Goal: Transaction & Acquisition: Purchase product/service

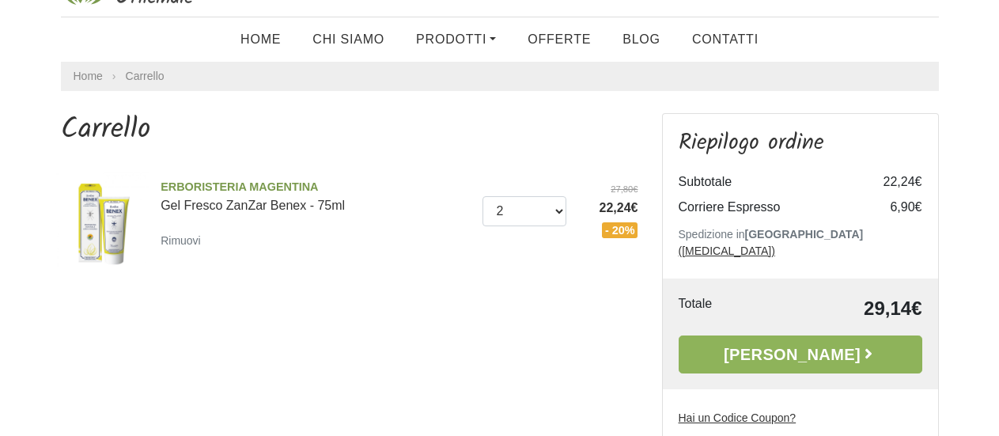
scroll to position [79, 0]
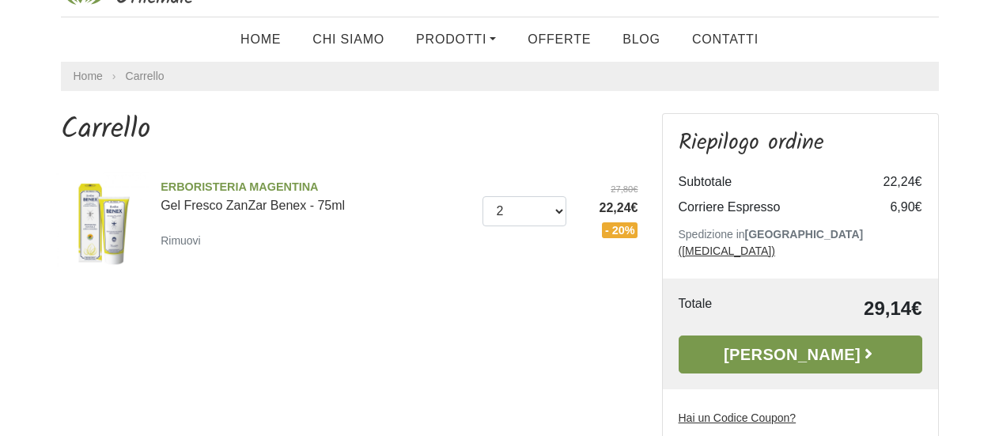
click at [776, 335] on link "[PERSON_NAME]" at bounding box center [801, 354] width 244 height 38
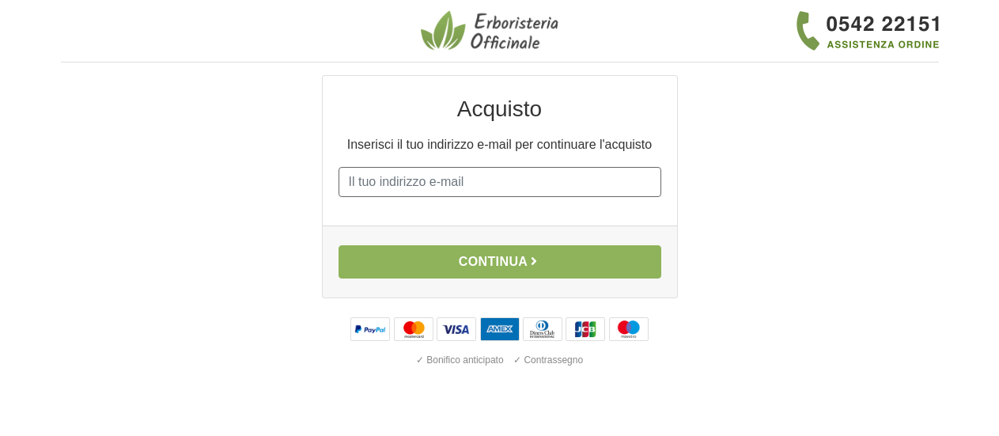
click at [350, 177] on input "E-mail" at bounding box center [500, 182] width 323 height 30
type input "[PERSON_NAME][EMAIL_ADDRESS][PERSON_NAME][DOMAIN_NAME]"
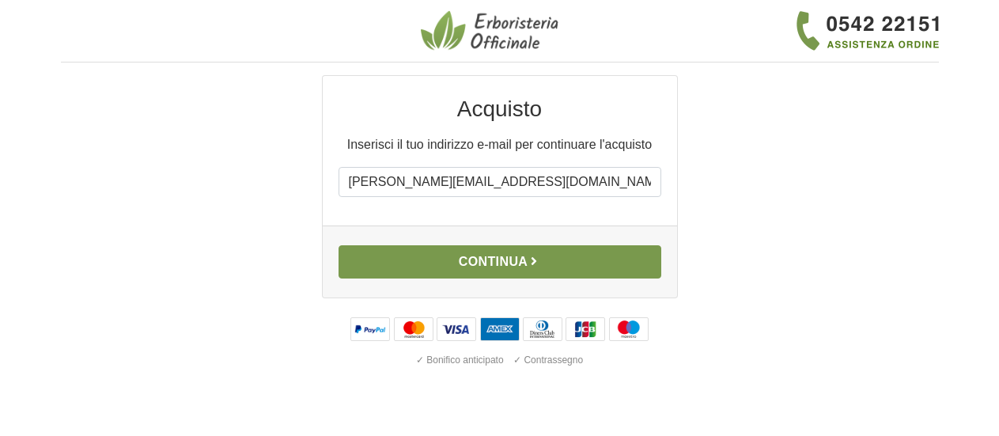
click at [490, 258] on button "Continua" at bounding box center [500, 261] width 323 height 33
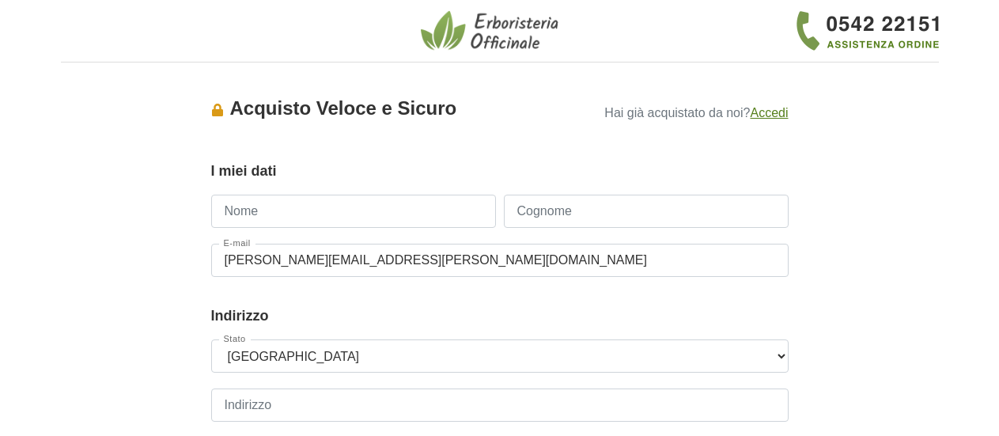
click at [284, 217] on input "Nome" at bounding box center [353, 211] width 285 height 33
type input "[PERSON_NAME]"
click at [536, 209] on input "Cognome" at bounding box center [646, 211] width 285 height 33
type input "Veschi"
click at [235, 407] on input "Indirizzo" at bounding box center [500, 404] width 578 height 33
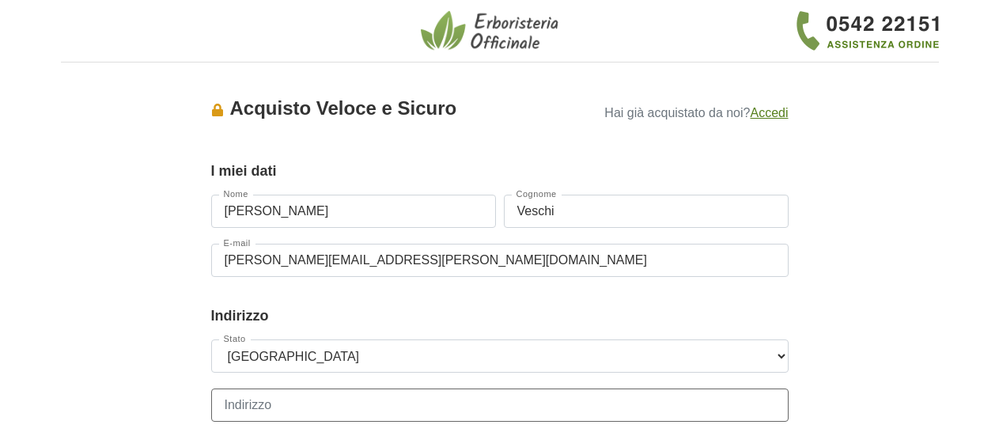
type input "via monte amiata 6a"
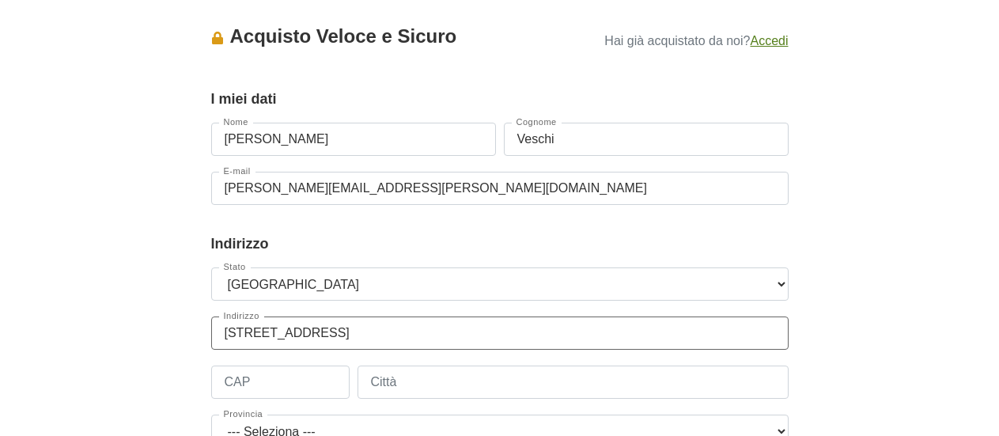
scroll to position [158, 0]
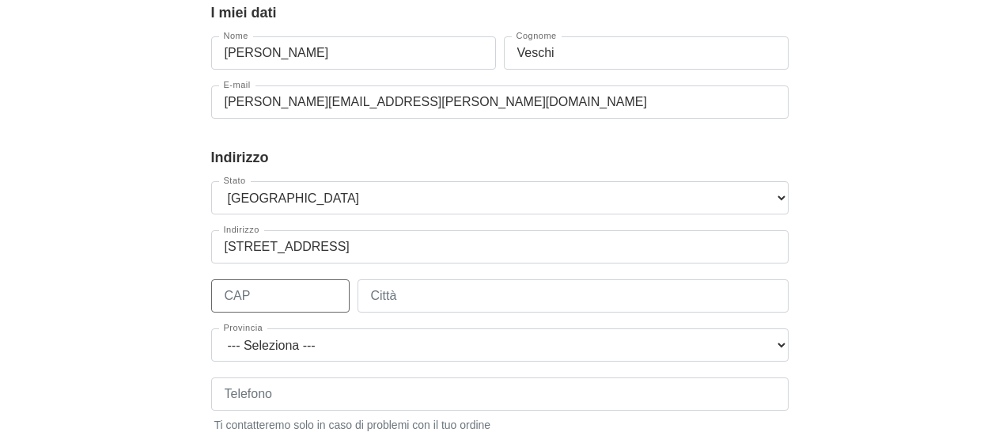
click at [236, 297] on input "CAP" at bounding box center [280, 295] width 138 height 33
type input "01100"
click at [391, 292] on input "Città" at bounding box center [573, 295] width 431 height 33
type input "Viterbo"
drag, startPoint x: 780, startPoint y: 344, endPoint x: 787, endPoint y: 328, distance: 17.4
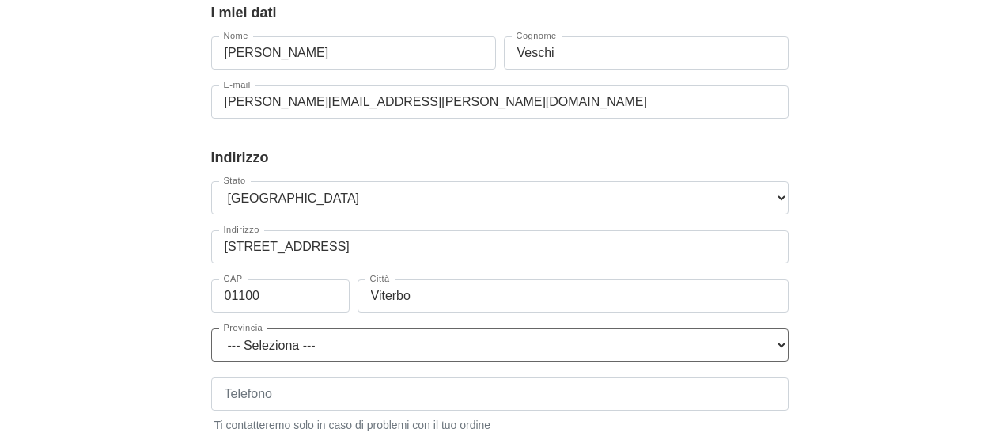
click at [782, 343] on select "--- Seleziona --- Agrigento Alessandria Ancona Aosta Arezzo Ascoli Piceno Asti …" at bounding box center [500, 344] width 578 height 33
select select "3948"
click at [211, 328] on select "--- Seleziona --- Agrigento Alessandria Ancona Aosta Arezzo Ascoli Piceno Asti …" at bounding box center [500, 344] width 578 height 33
click at [282, 388] on input "Telefono" at bounding box center [500, 393] width 578 height 33
type input "3899917450"
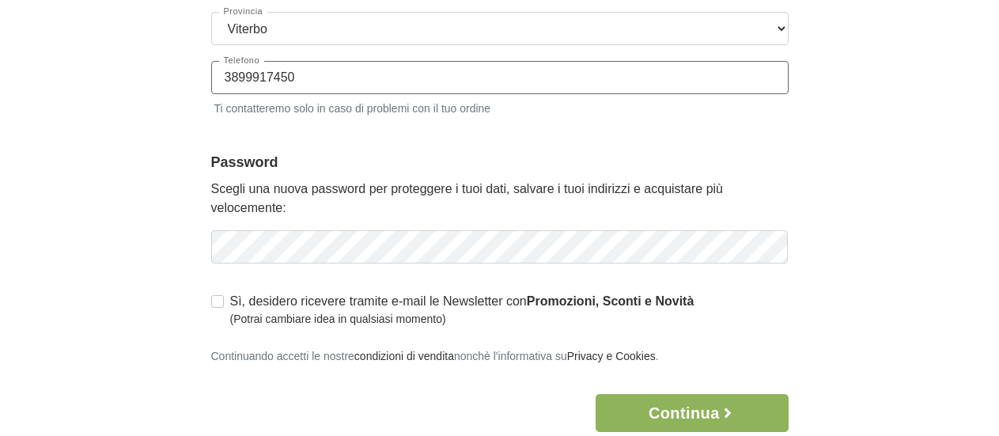
scroll to position [554, 0]
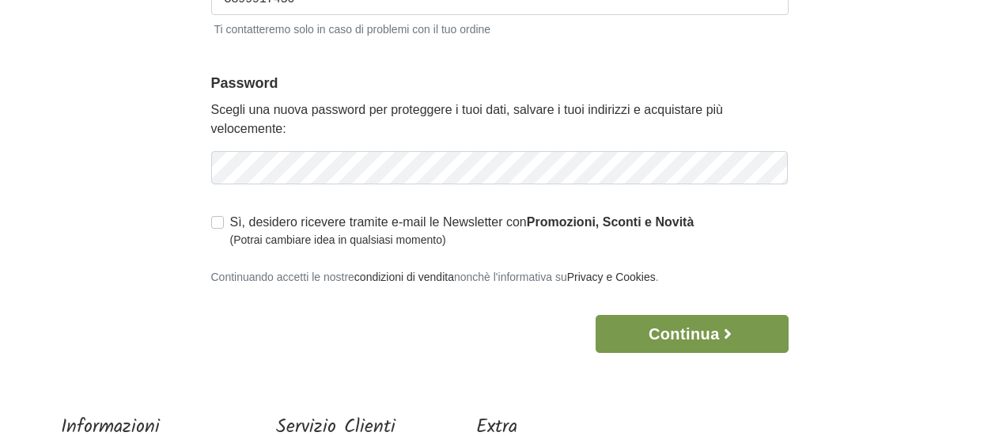
click at [706, 329] on button "Continua" at bounding box center [692, 334] width 192 height 38
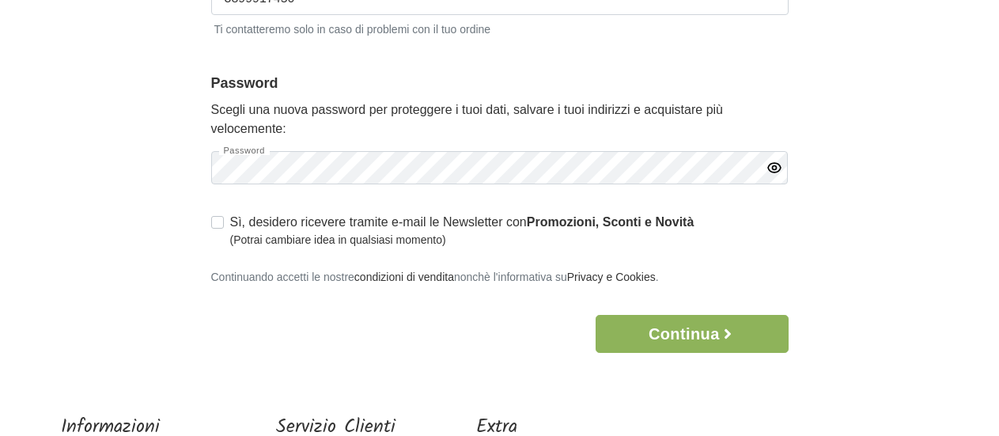
click at [771, 172] on icon "button" at bounding box center [775, 168] width 16 height 16
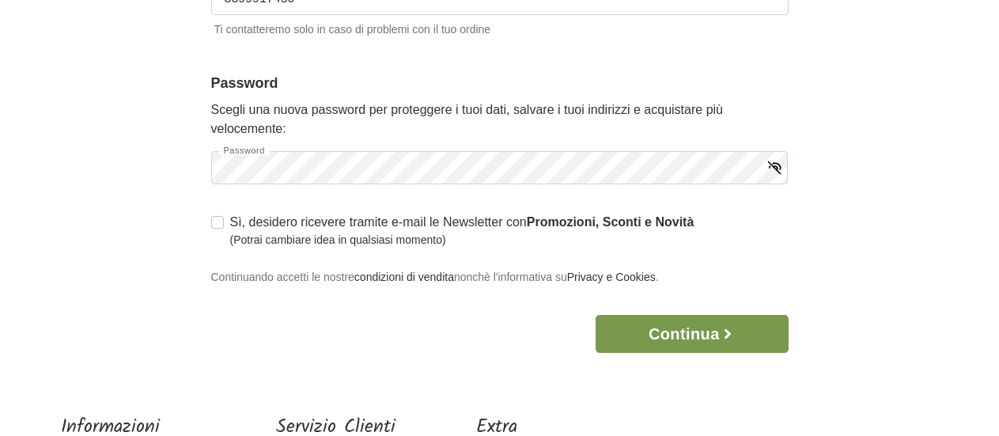
click at [688, 335] on button "Continua" at bounding box center [692, 334] width 192 height 38
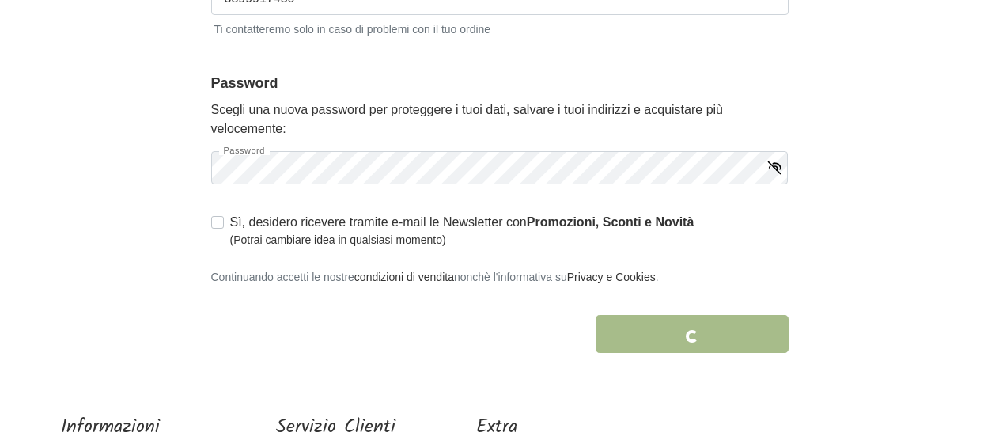
scroll to position [643, 0]
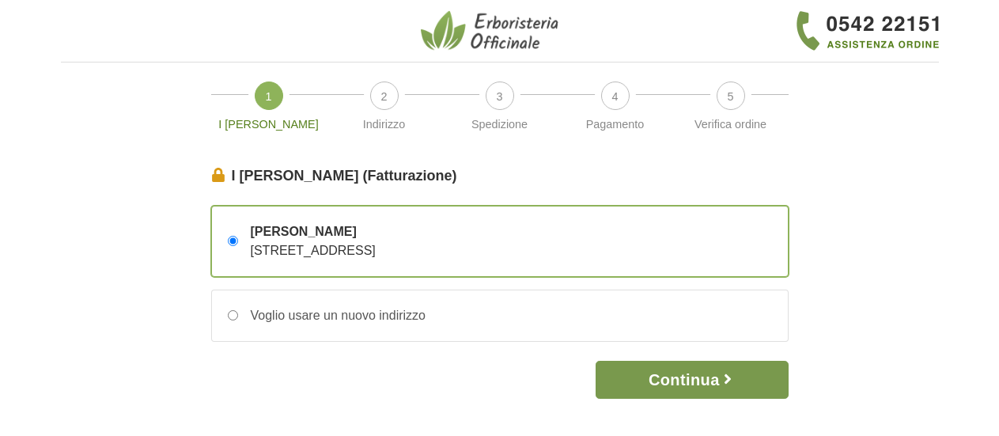
click at [674, 380] on button "Continua" at bounding box center [692, 380] width 192 height 38
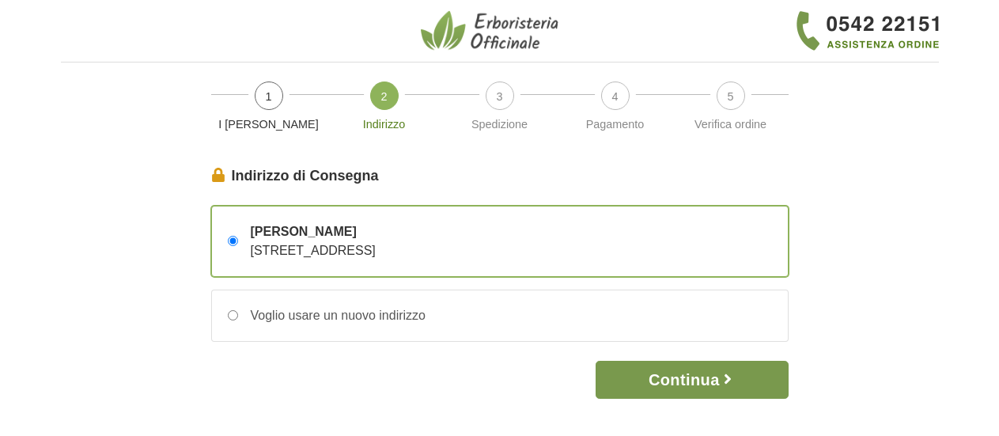
click at [672, 380] on button "Continua" at bounding box center [692, 380] width 192 height 38
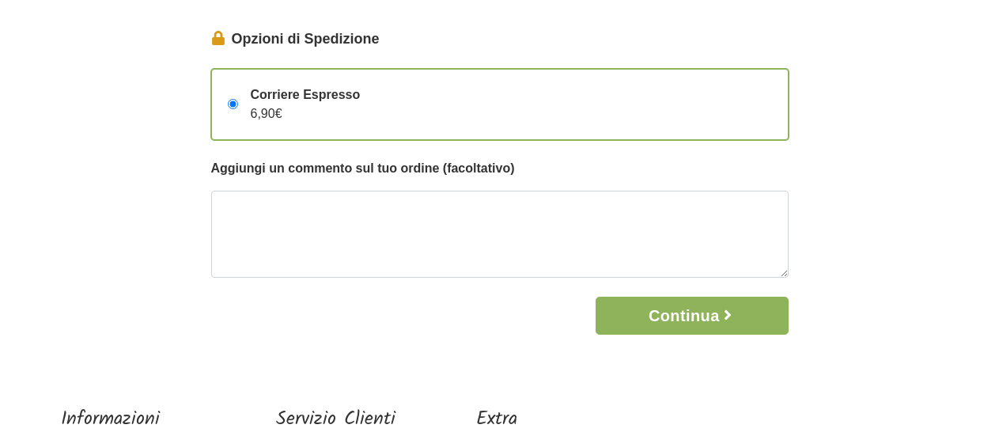
scroll to position [158, 0]
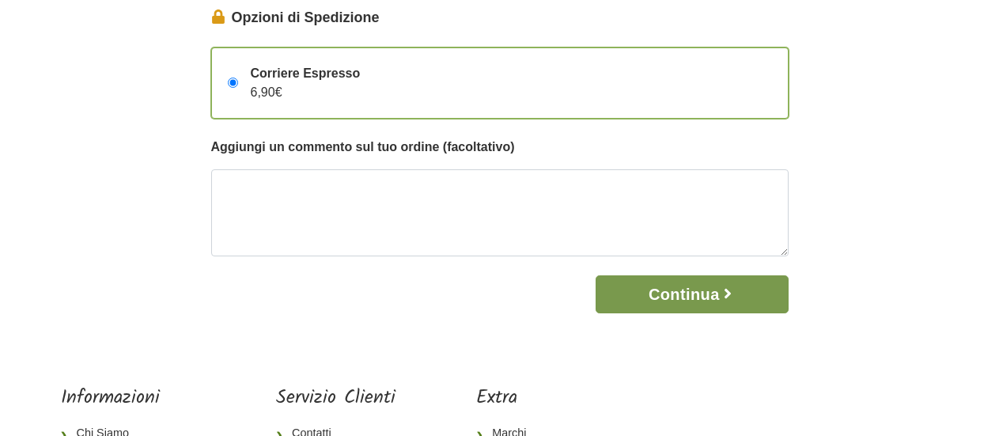
click at [678, 289] on button "Continua" at bounding box center [692, 294] width 192 height 38
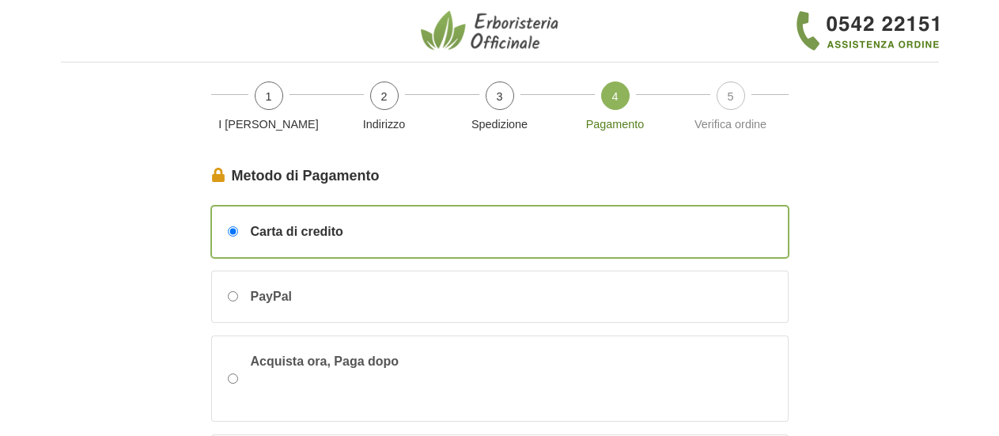
click at [283, 227] on span "Carta di credito" at bounding box center [297, 231] width 93 height 19
click at [238, 227] on input "Carta di credito" at bounding box center [233, 231] width 10 height 10
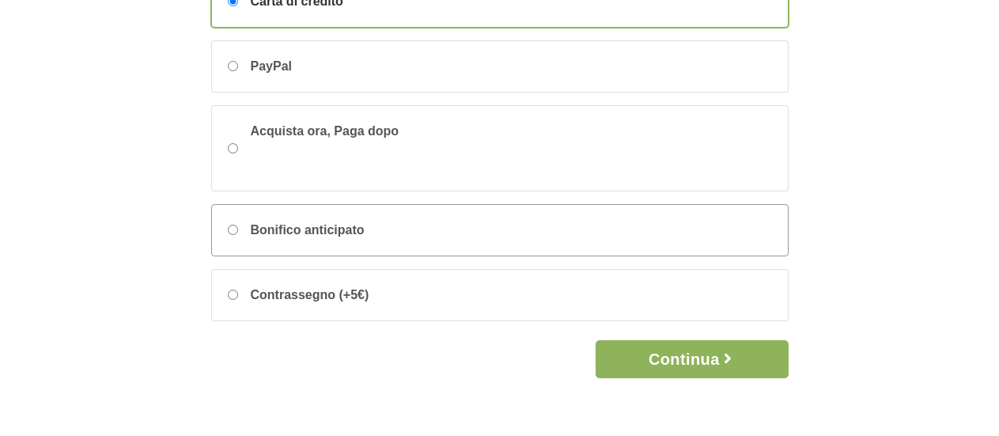
scroll to position [237, 0]
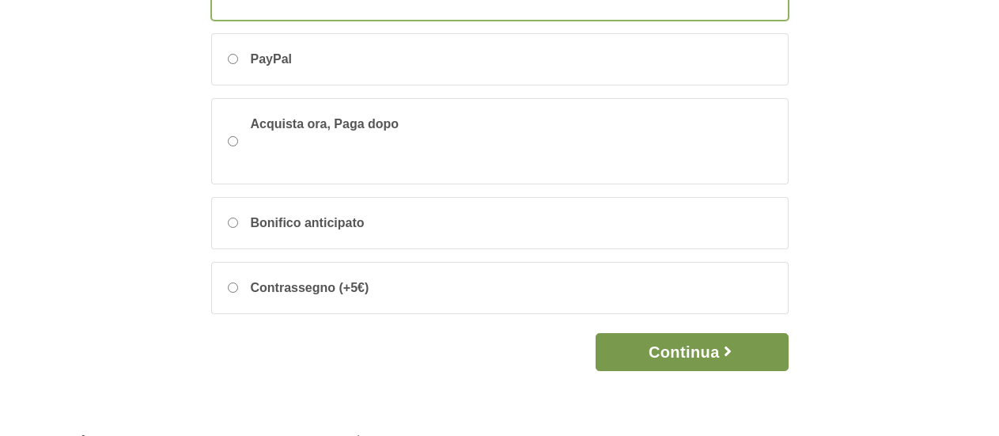
click at [699, 350] on button "Continua" at bounding box center [692, 352] width 192 height 38
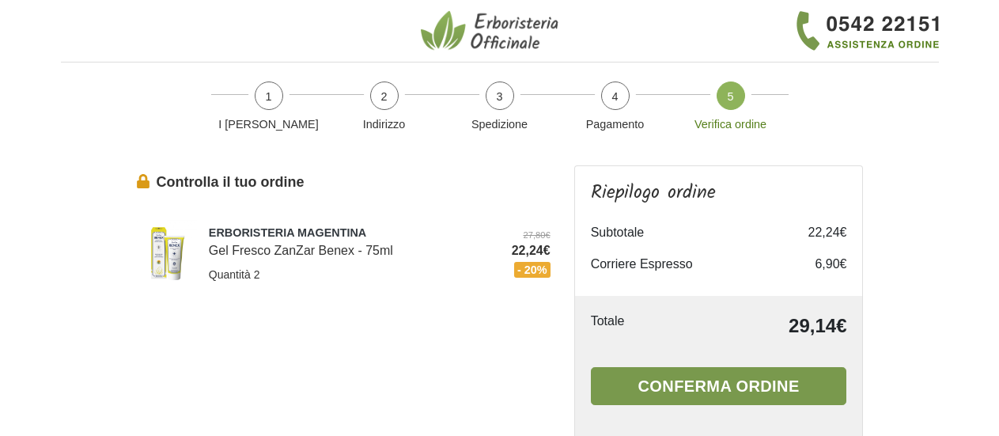
click at [738, 385] on button "Conferma ordine" at bounding box center [719, 386] width 256 height 38
